Goal: Information Seeking & Learning: Learn about a topic

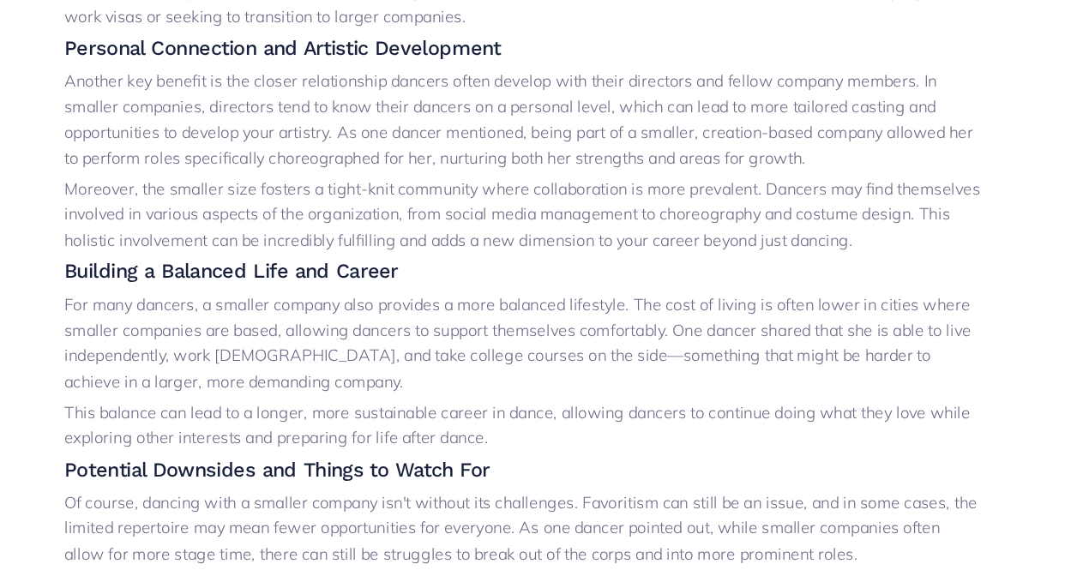
scroll to position [630, 0]
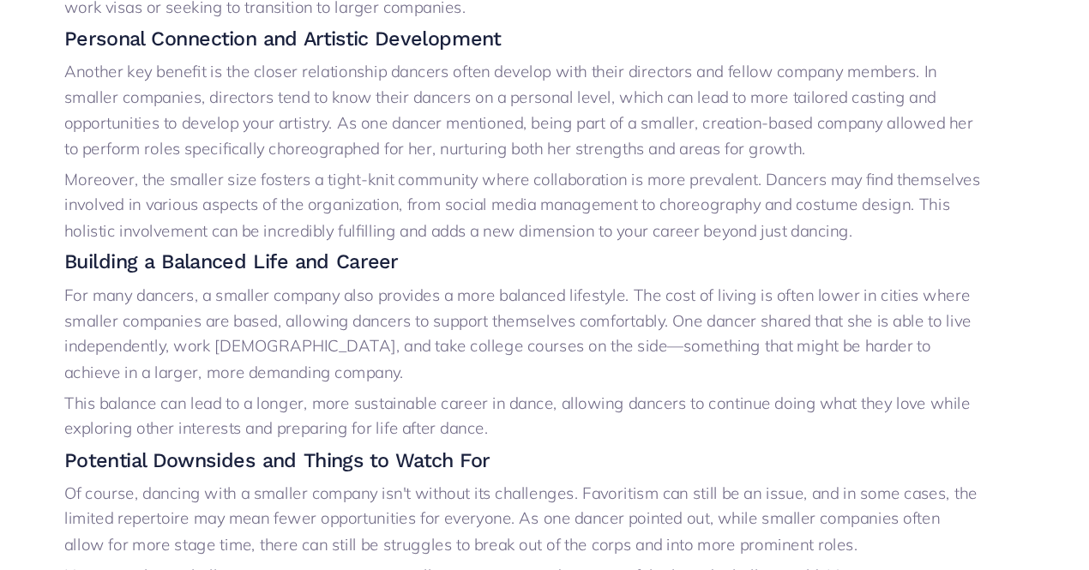
click at [633, 186] on p "Another key benefit is the closer relationship dancers often develop with their…" at bounding box center [545, 176] width 786 height 87
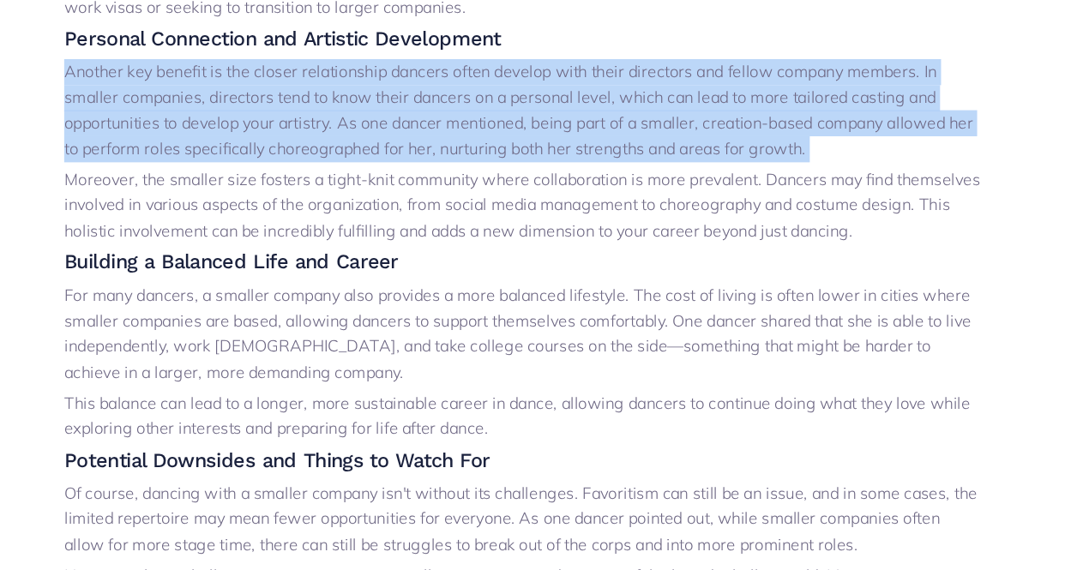
click at [633, 186] on p "Another key benefit is the closer relationship dancers often develop with their…" at bounding box center [545, 176] width 786 height 87
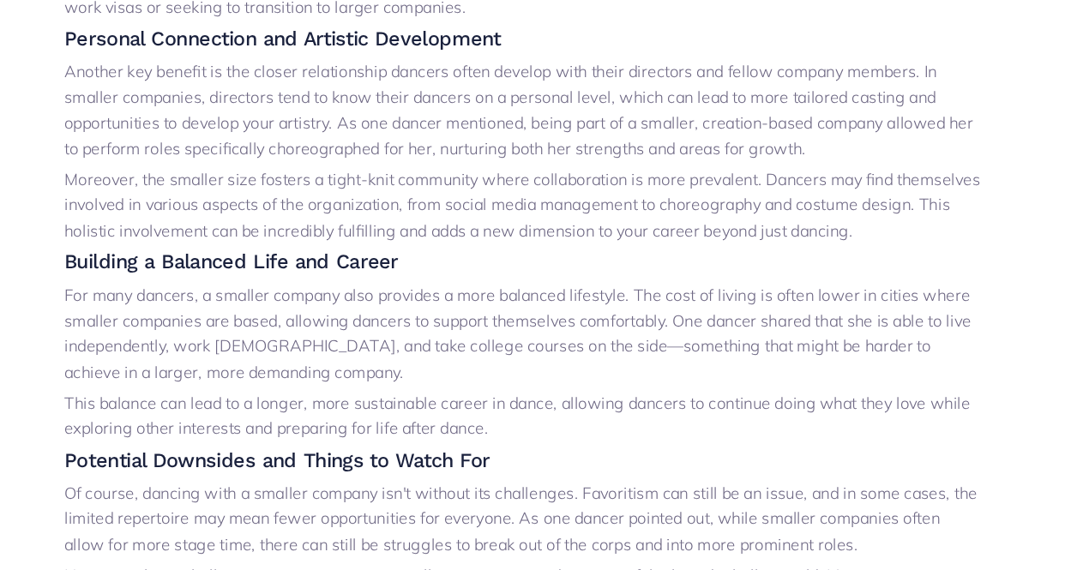
click at [633, 186] on p "Another key benefit is the closer relationship dancers often develop with their…" at bounding box center [545, 176] width 786 height 87
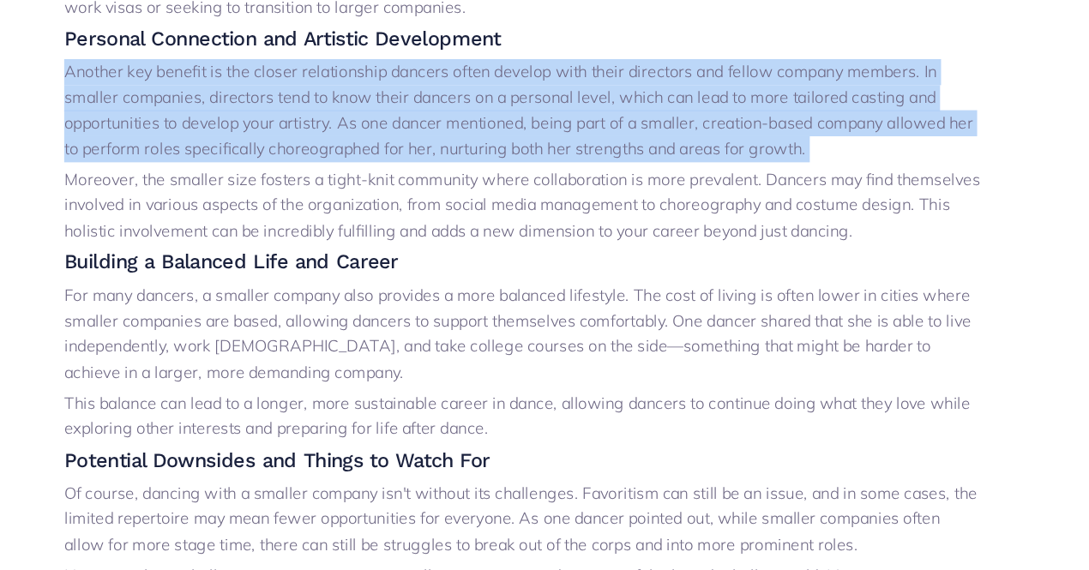
click at [633, 186] on p "Another key benefit is the closer relationship dancers often develop with their…" at bounding box center [545, 176] width 786 height 87
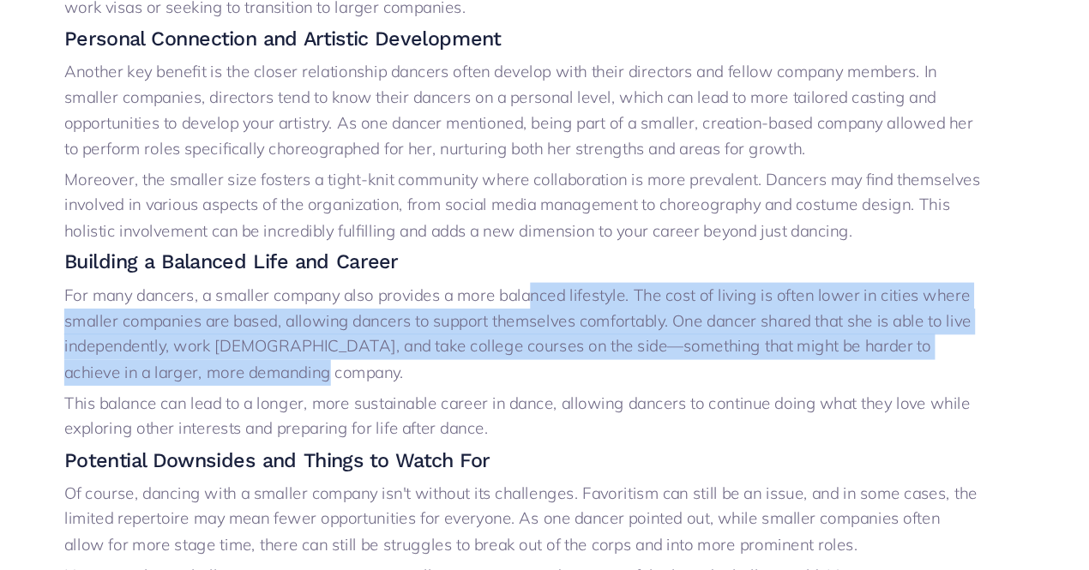
drag, startPoint x: 519, startPoint y: 399, endPoint x: 555, endPoint y: 326, distance: 81.3
click at [555, 326] on p "For many dancers, a smaller company also provides a more balanced lifestyle. Th…" at bounding box center [545, 367] width 786 height 87
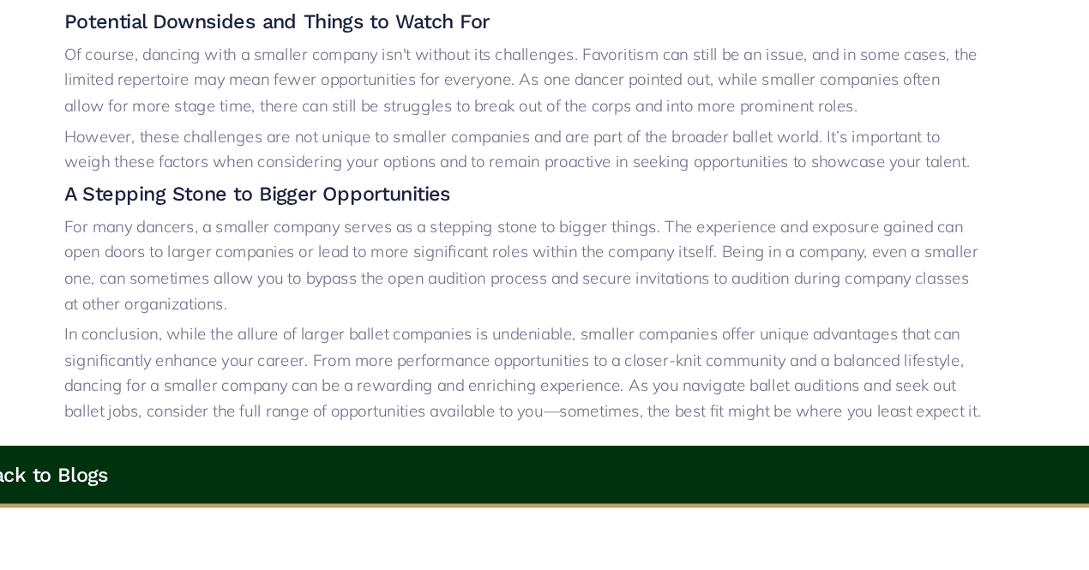
scroll to position [1054, 0]
